Goal: Transaction & Acquisition: Purchase product/service

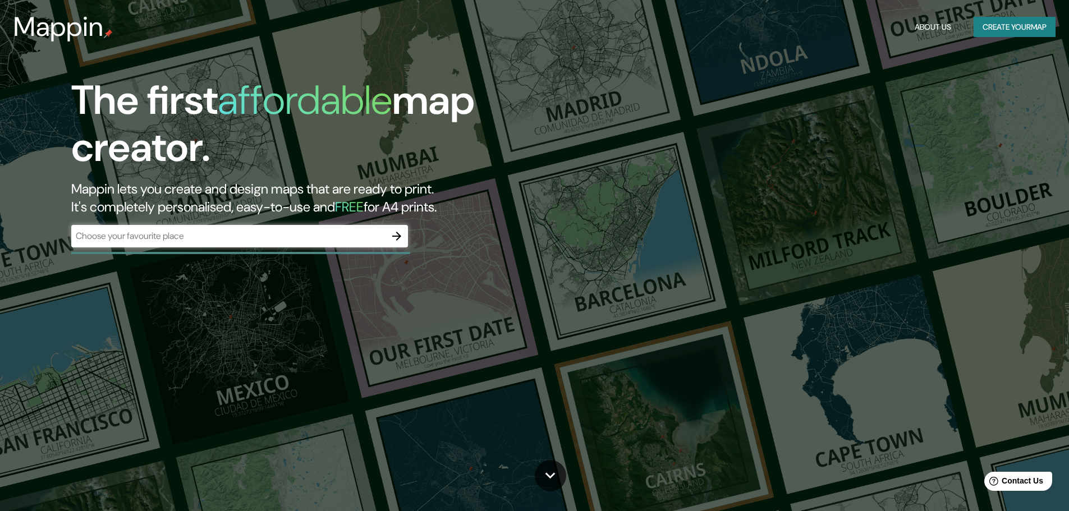
click at [282, 227] on div "​" at bounding box center [239, 236] width 337 height 22
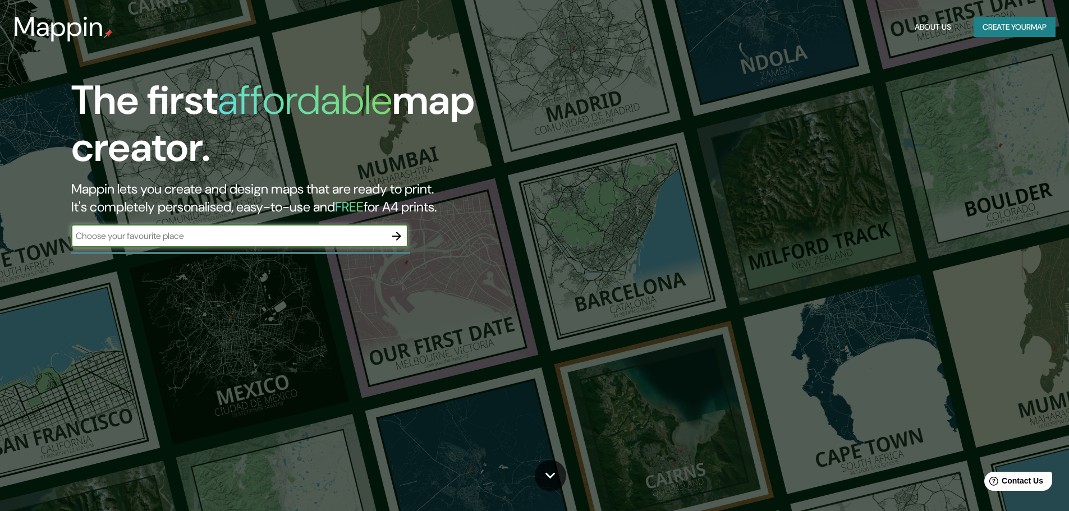
click at [304, 236] on input "text" at bounding box center [228, 236] width 314 height 13
type input "[GEOGRAPHIC_DATA], [GEOGRAPHIC_DATA]"
click at [401, 231] on icon "button" at bounding box center [396, 236] width 13 height 13
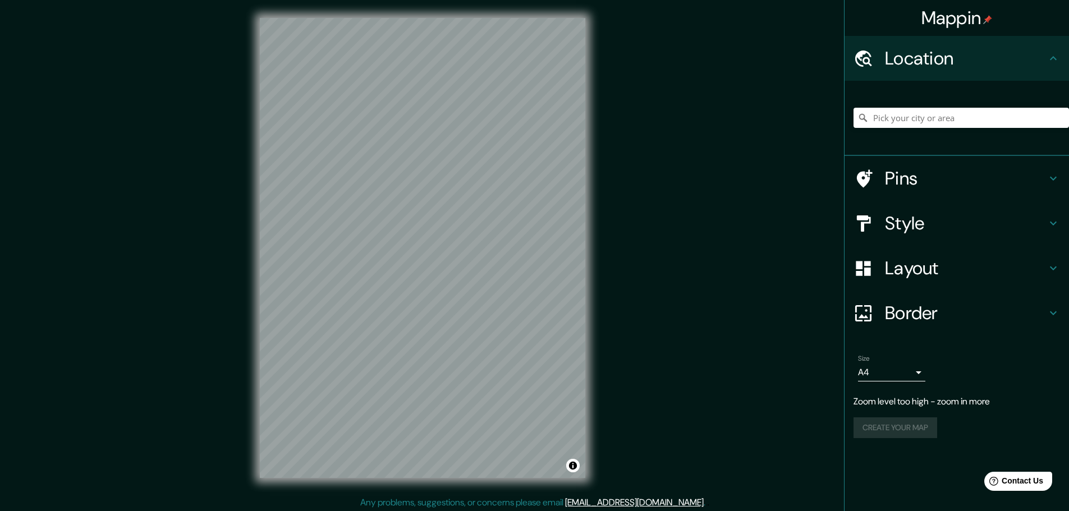
click at [1002, 61] on h4 "Location" at bounding box center [966, 58] width 162 height 22
click at [970, 125] on input "Pick your city or area" at bounding box center [962, 118] width 216 height 20
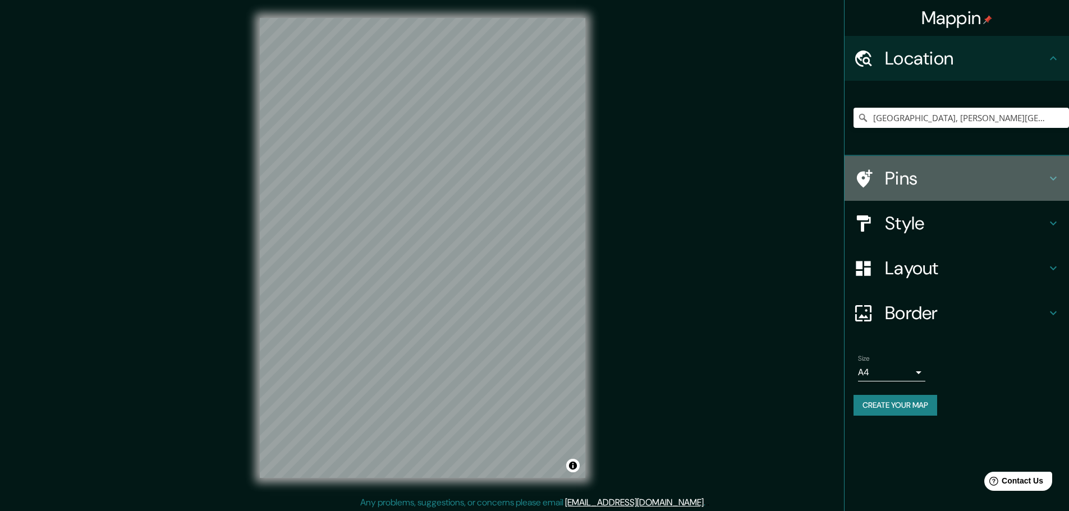
click at [1052, 183] on icon at bounding box center [1053, 178] width 13 height 13
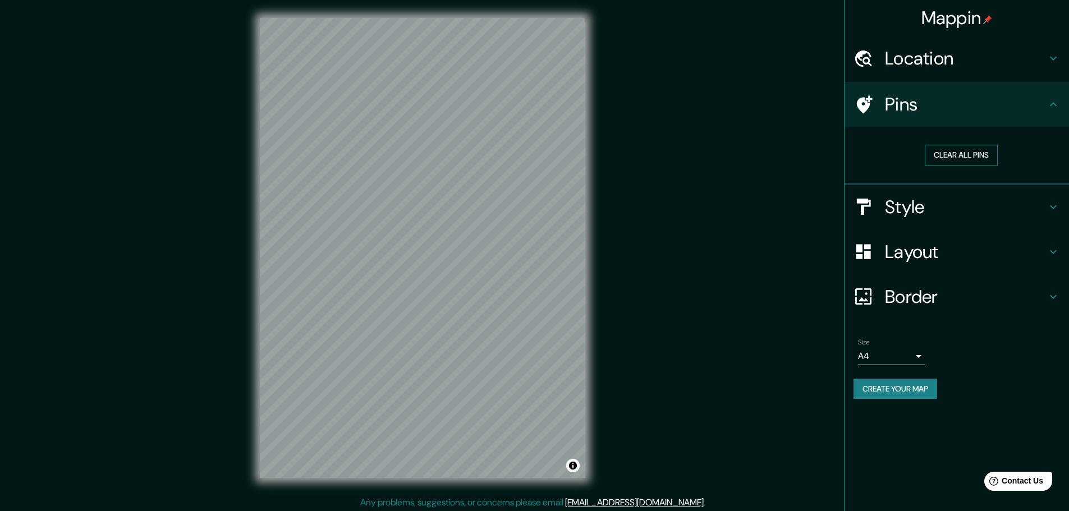
click at [977, 153] on button "Clear all pins" at bounding box center [961, 155] width 73 height 21
click at [1013, 196] on h4 "Style" at bounding box center [966, 207] width 162 height 22
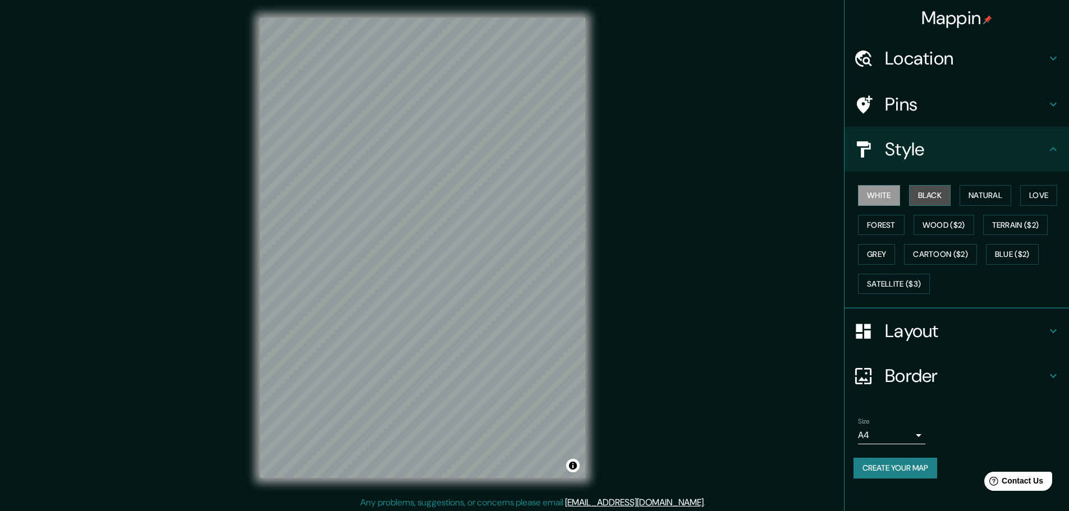
click at [928, 189] on button "Black" at bounding box center [930, 195] width 42 height 21
click at [978, 197] on button "Natural" at bounding box center [986, 195] width 52 height 21
click at [1033, 200] on button "Love" at bounding box center [1038, 195] width 37 height 21
click at [1027, 225] on button "Terrain ($2)" at bounding box center [1015, 225] width 65 height 21
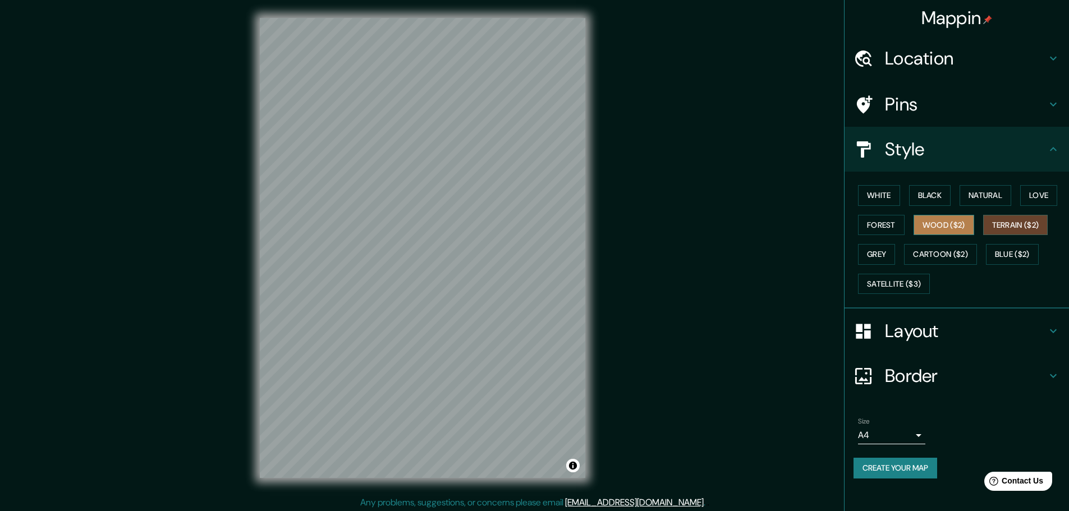
click at [943, 225] on button "Wood ($2)" at bounding box center [944, 225] width 61 height 21
click at [894, 230] on button "Forest" at bounding box center [881, 225] width 47 height 21
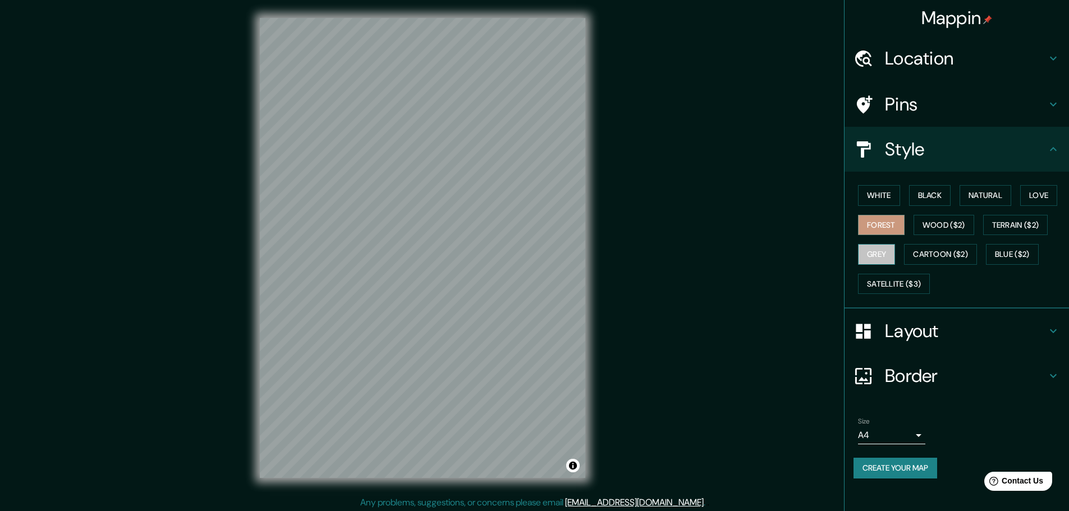
click at [886, 247] on button "Grey" at bounding box center [876, 254] width 37 height 21
click at [938, 254] on button "Cartoon ($2)" at bounding box center [940, 254] width 73 height 21
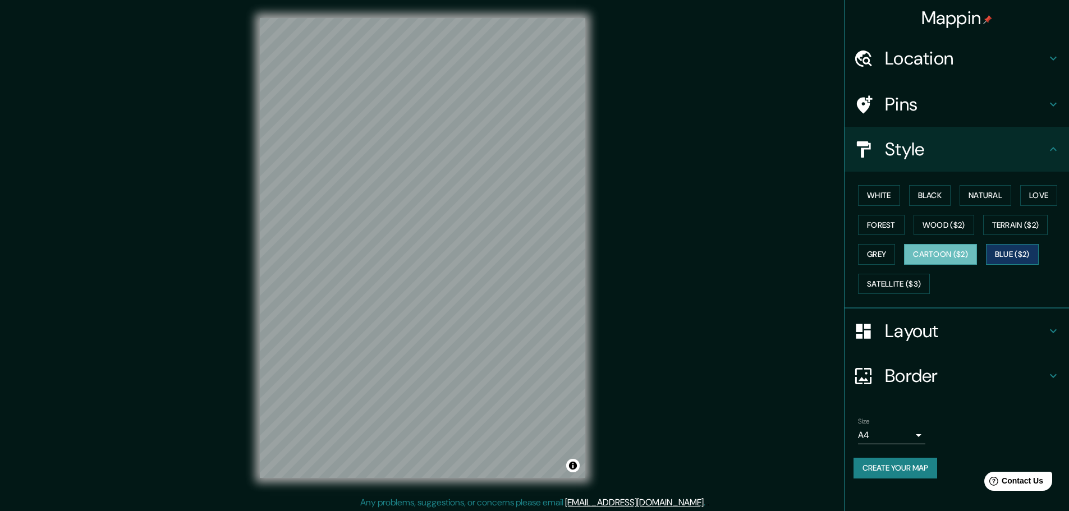
click at [996, 254] on button "Blue ($2)" at bounding box center [1012, 254] width 53 height 21
click at [945, 254] on button "Cartoon ($2)" at bounding box center [940, 254] width 73 height 21
click at [892, 296] on div "White Black Natural Love Forest Wood ($2) Terrain ($2) Grey Cartoon ($2) Blue (…" at bounding box center [962, 240] width 216 height 118
click at [895, 288] on button "Satellite ($3)" at bounding box center [894, 284] width 72 height 21
click at [1015, 251] on button "Blue ($2)" at bounding box center [1012, 254] width 53 height 21
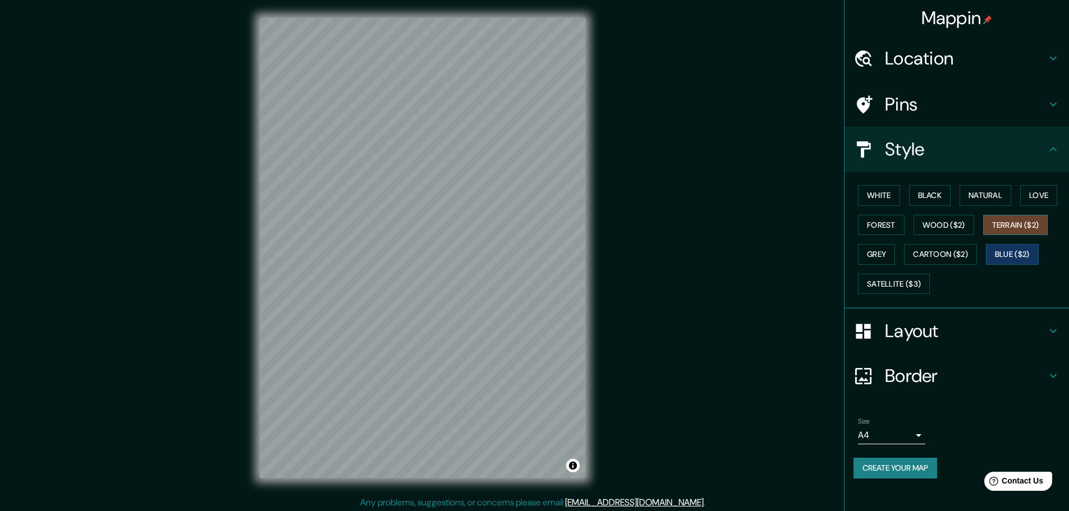
click at [1024, 232] on button "Terrain ($2)" at bounding box center [1015, 225] width 65 height 21
click at [969, 227] on button "Wood ($2)" at bounding box center [944, 225] width 61 height 21
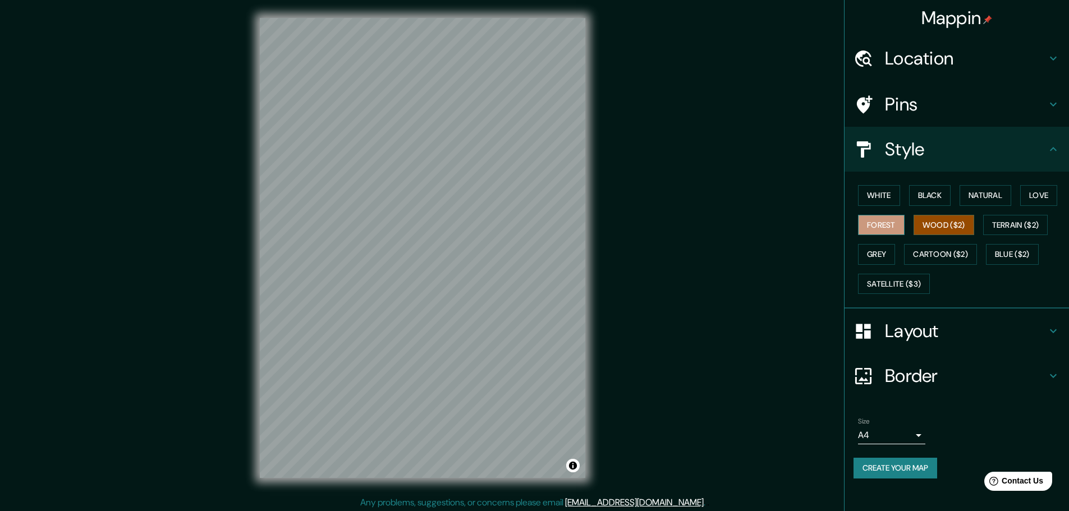
click at [872, 227] on button "Forest" at bounding box center [881, 225] width 47 height 21
click at [902, 289] on button "Satellite ($3)" at bounding box center [894, 284] width 72 height 21
click at [941, 227] on button "Wood ($2)" at bounding box center [944, 225] width 61 height 21
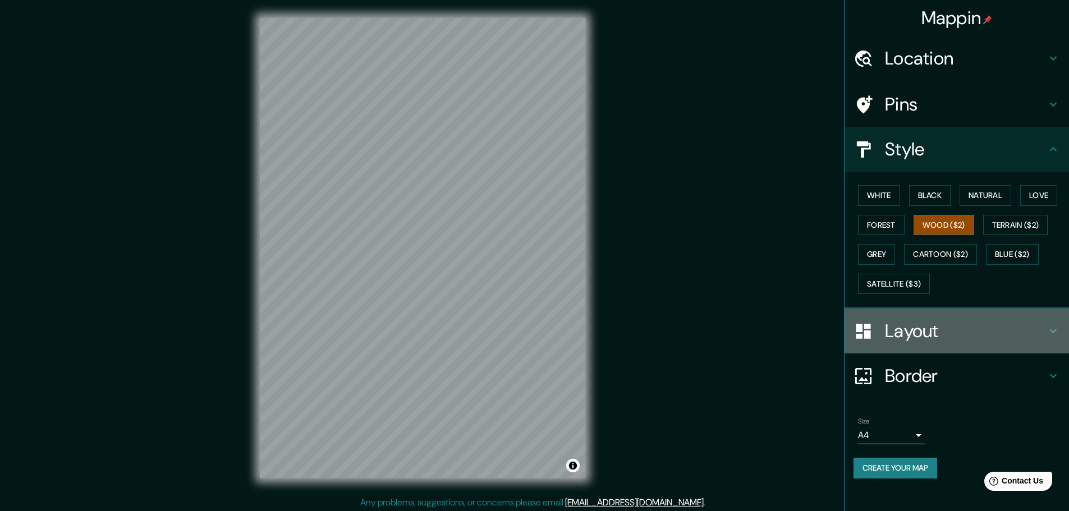
click at [929, 326] on h4 "Layout" at bounding box center [966, 331] width 162 height 22
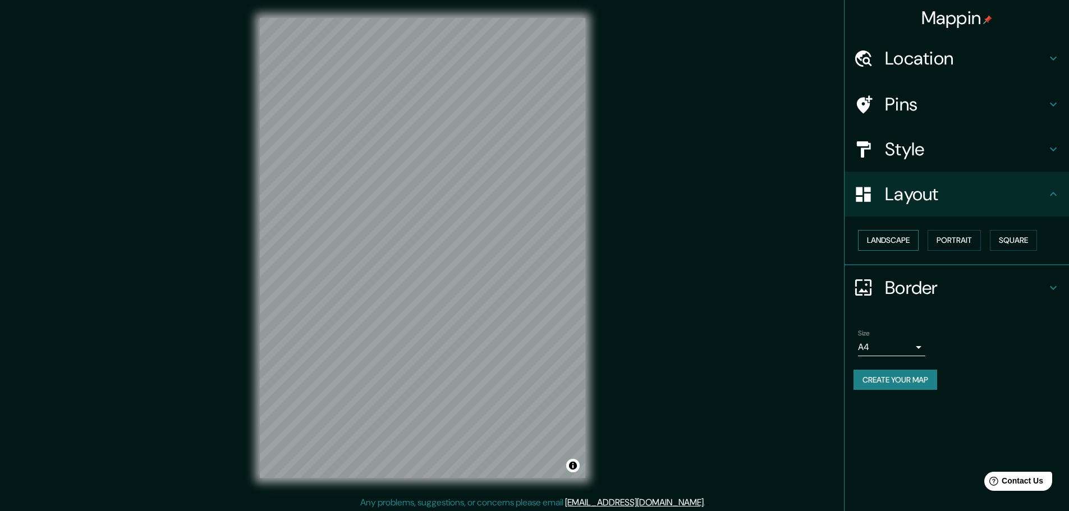
click at [908, 242] on button "Landscape" at bounding box center [888, 240] width 61 height 21
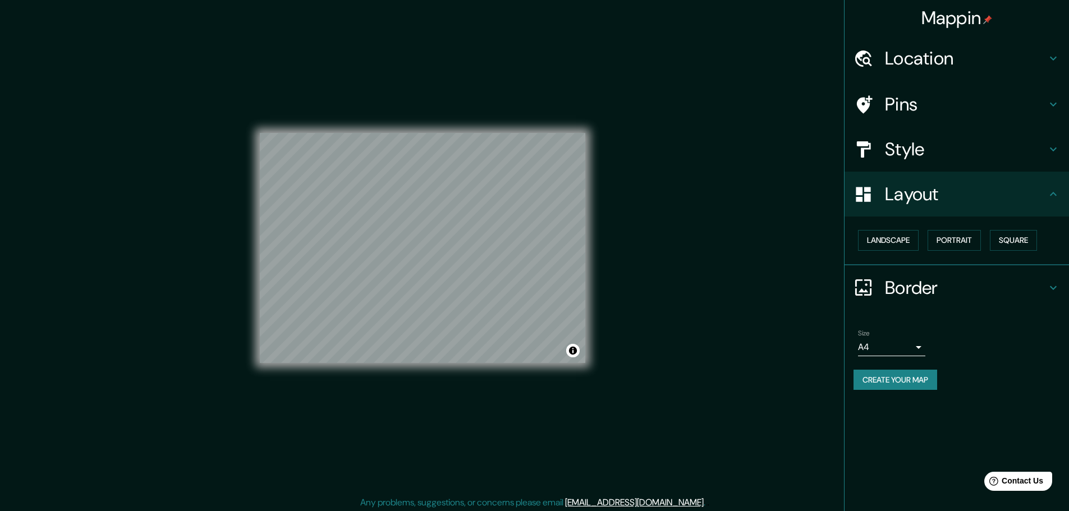
click at [986, 241] on div "Landscape [GEOGRAPHIC_DATA]" at bounding box center [962, 241] width 216 height 30
click at [959, 241] on button "Portrait" at bounding box center [954, 240] width 53 height 21
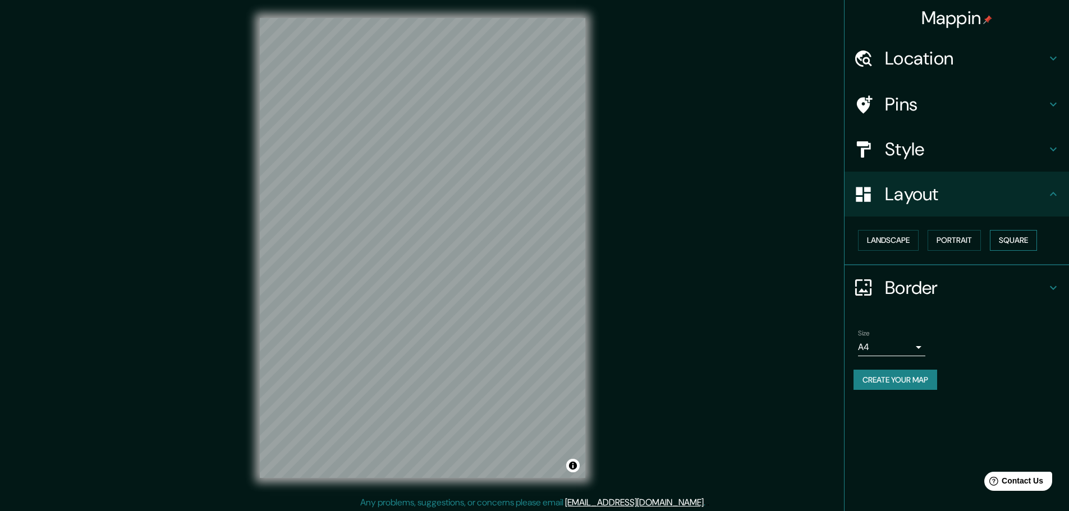
click at [1008, 241] on button "Square" at bounding box center [1013, 240] width 47 height 21
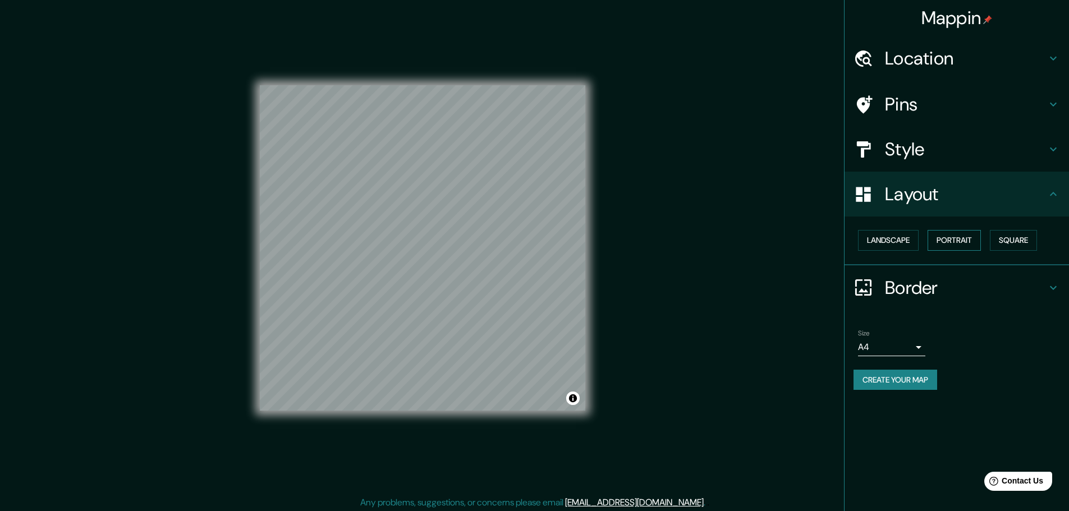
click at [951, 241] on button "Portrait" at bounding box center [954, 240] width 53 height 21
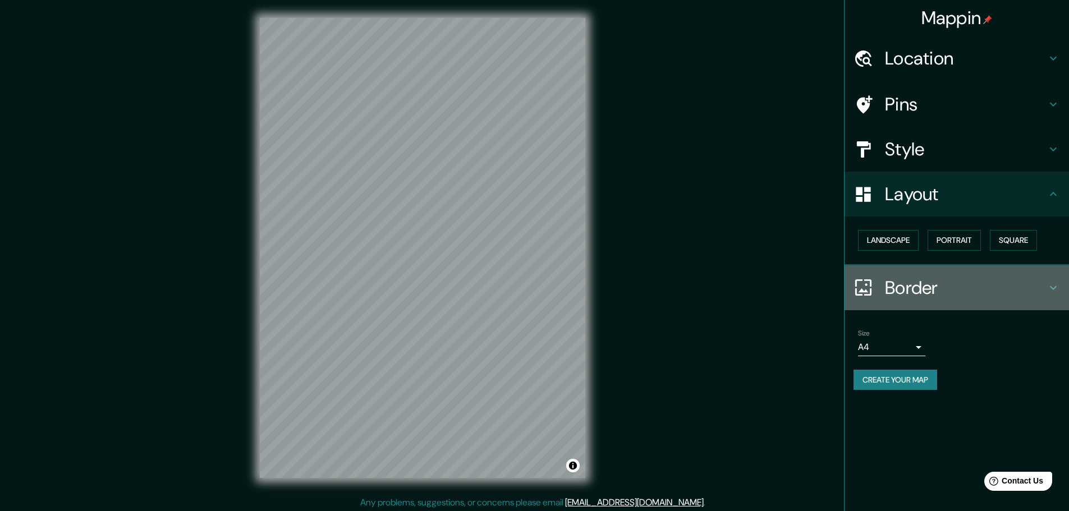
click at [891, 295] on h4 "Border" at bounding box center [966, 288] width 162 height 22
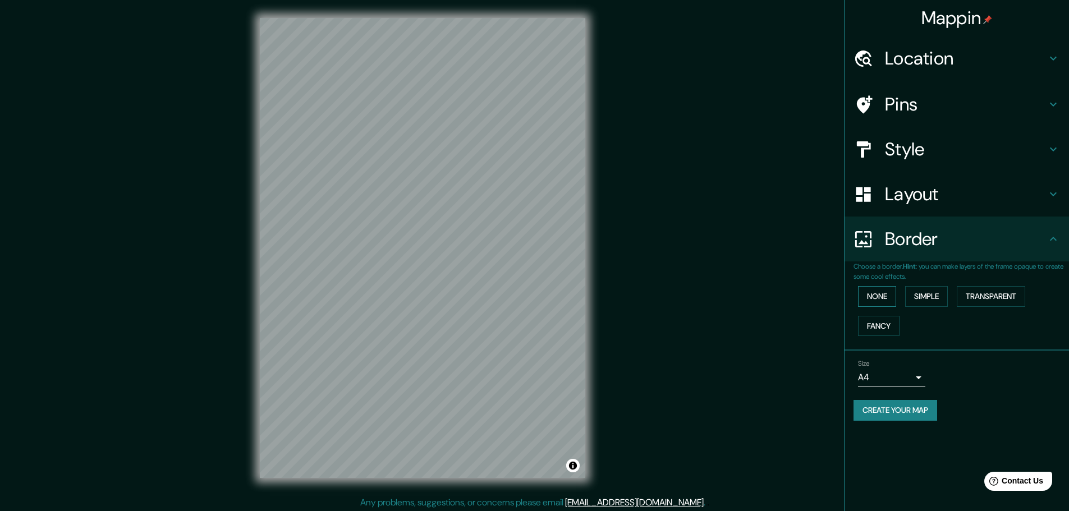
click at [884, 299] on button "None" at bounding box center [877, 296] width 38 height 21
click at [929, 299] on button "Simple" at bounding box center [926, 296] width 43 height 21
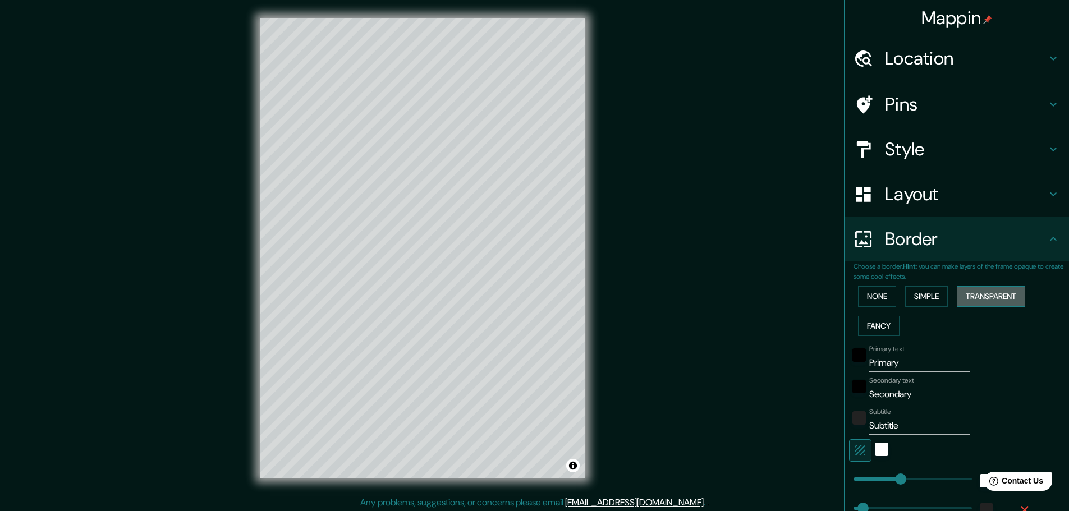
click at [982, 296] on button "Transparent" at bounding box center [991, 296] width 68 height 21
click at [884, 325] on button "Fancy" at bounding box center [879, 326] width 42 height 21
click at [882, 295] on button "None" at bounding box center [877, 296] width 38 height 21
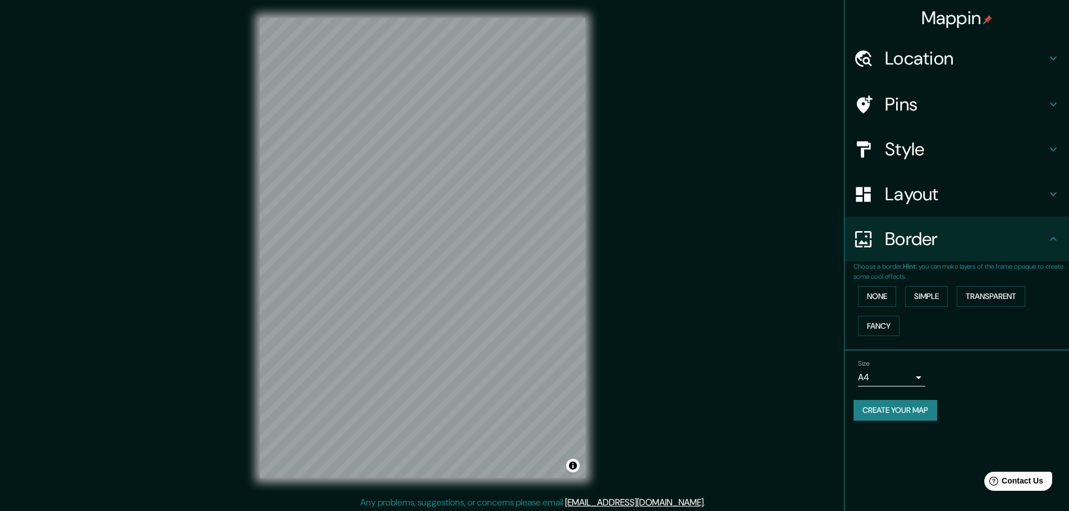
click at [913, 378] on body "Mappin Location [GEOGRAPHIC_DATA], [PERSON_NAME][GEOGRAPHIC_DATA], [GEOGRAPHIC_…" at bounding box center [534, 255] width 1069 height 511
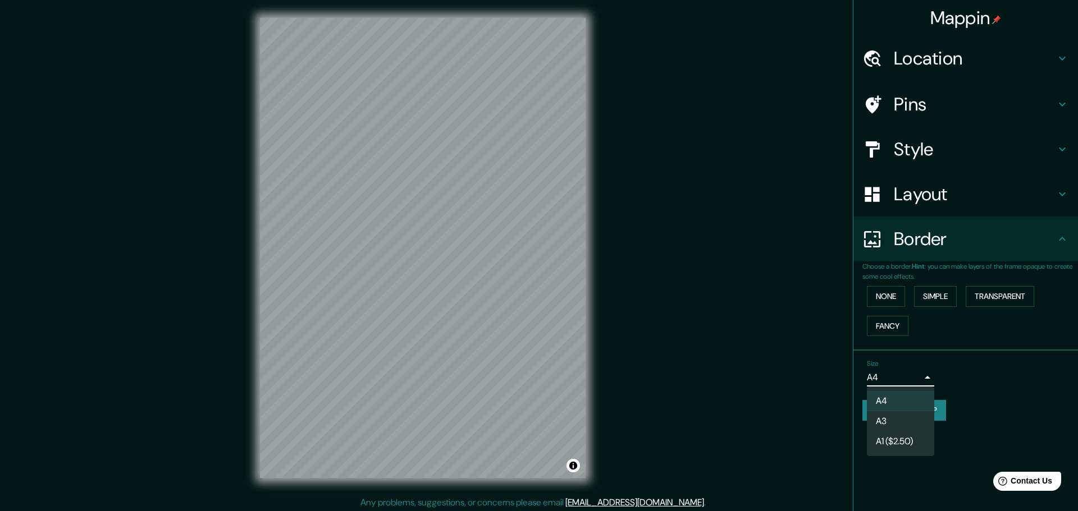
click at [913, 378] on div at bounding box center [539, 255] width 1078 height 511
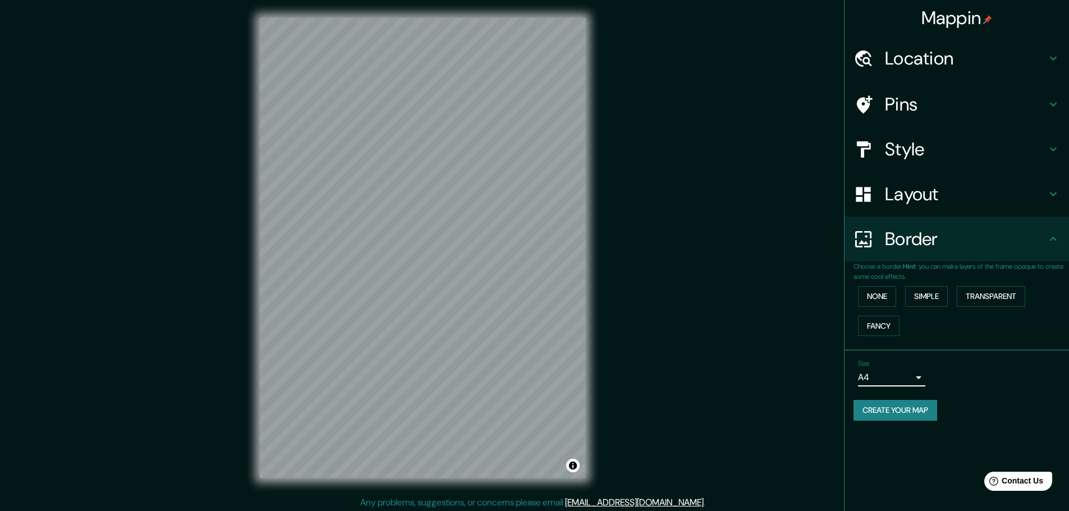
click at [905, 66] on h4 "Location" at bounding box center [966, 58] width 162 height 22
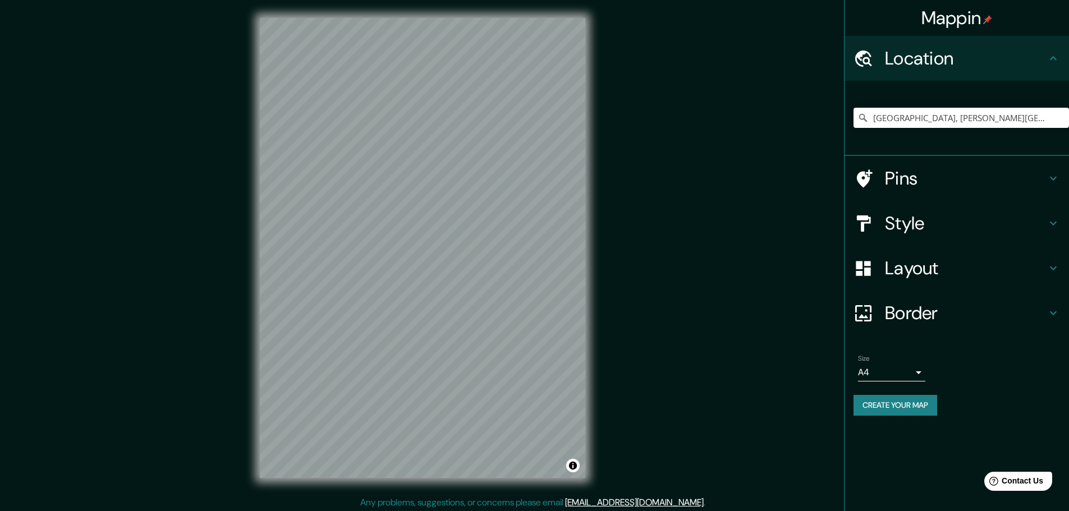
click at [918, 186] on h4 "Pins" at bounding box center [966, 178] width 162 height 22
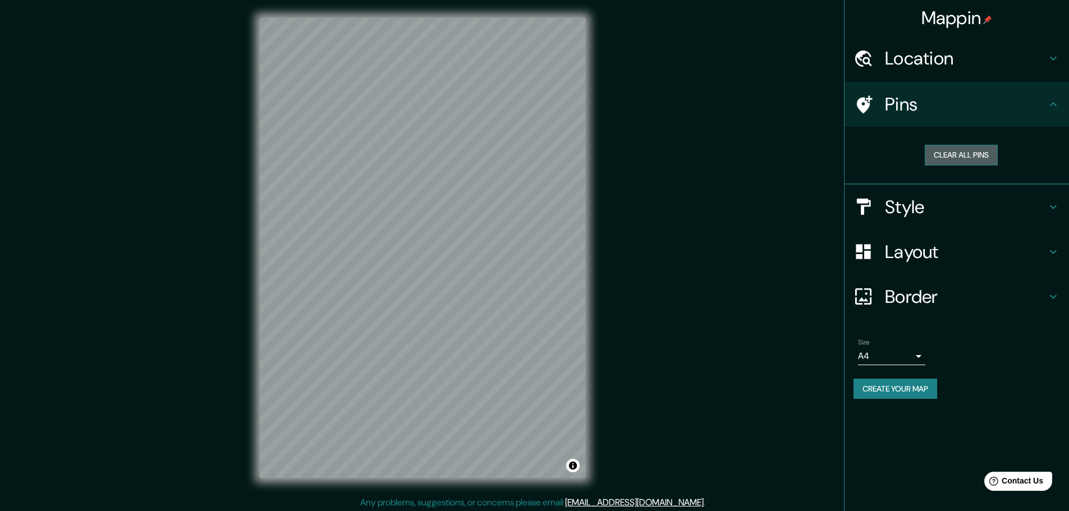
click at [943, 154] on button "Clear all pins" at bounding box center [961, 155] width 73 height 21
click at [927, 208] on h4 "Style" at bounding box center [966, 207] width 162 height 22
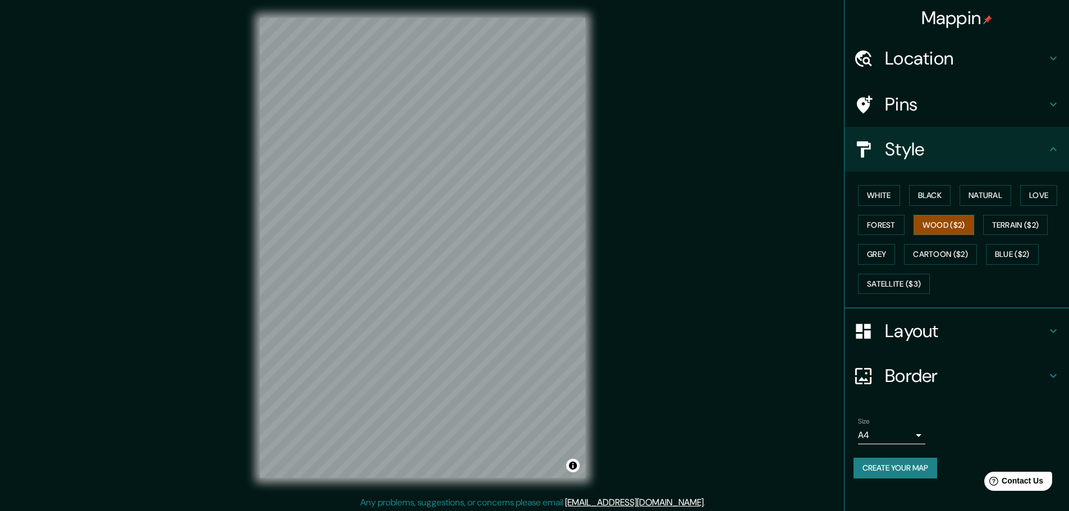
click at [972, 68] on h4 "Location" at bounding box center [966, 58] width 162 height 22
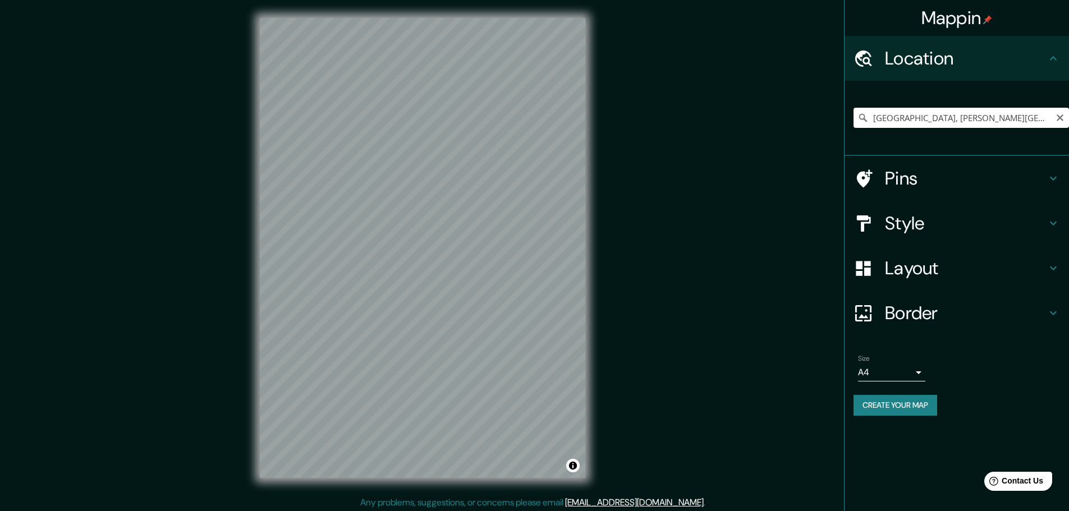
drag, startPoint x: 890, startPoint y: 118, endPoint x: 870, endPoint y: 114, distance: 20.7
click at [870, 114] on input "[GEOGRAPHIC_DATA], [PERSON_NAME][GEOGRAPHIC_DATA], [GEOGRAPHIC_DATA]" at bounding box center [962, 118] width 216 height 20
click at [875, 118] on input "[PERSON_NAME][GEOGRAPHIC_DATA], [GEOGRAPHIC_DATA]" at bounding box center [962, 118] width 216 height 20
click at [878, 118] on input "[PERSON_NAME][GEOGRAPHIC_DATA], [GEOGRAPHIC_DATA]" at bounding box center [962, 118] width 216 height 20
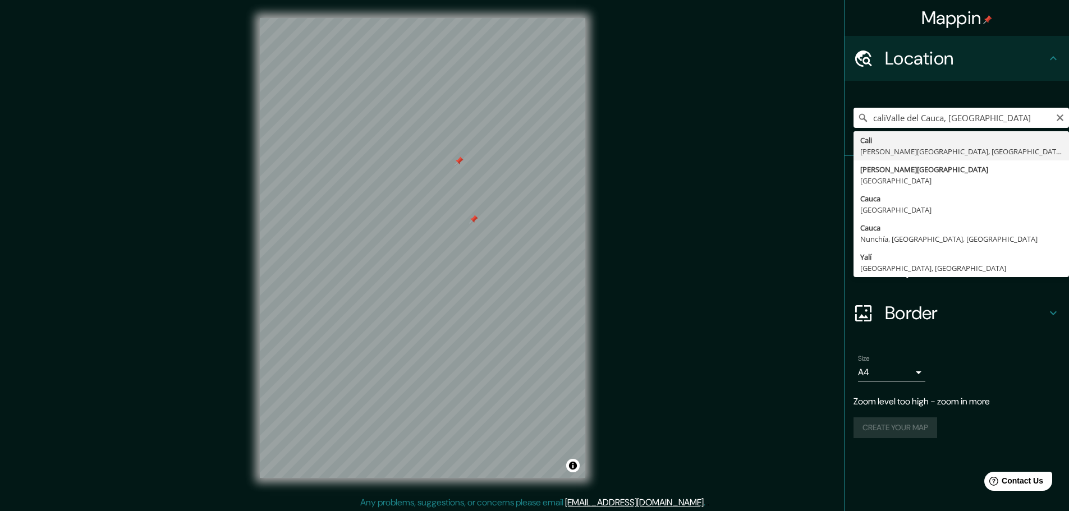
type input "[GEOGRAPHIC_DATA], [PERSON_NAME][GEOGRAPHIC_DATA], [GEOGRAPHIC_DATA]"
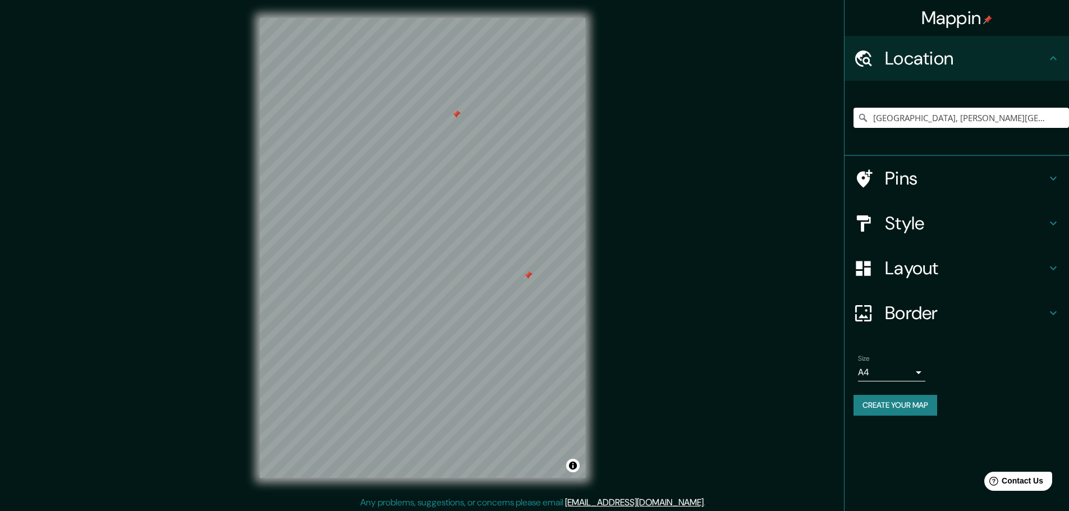
click at [946, 172] on h4 "Pins" at bounding box center [966, 178] width 162 height 22
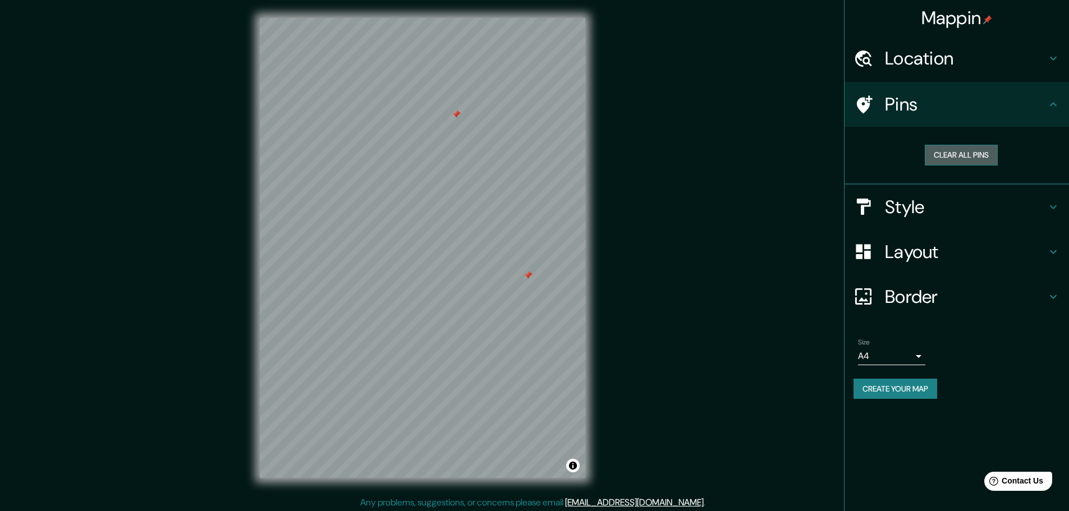
click at [953, 154] on button "Clear all pins" at bounding box center [961, 155] width 73 height 21
